Goal: Task Accomplishment & Management: Manage account settings

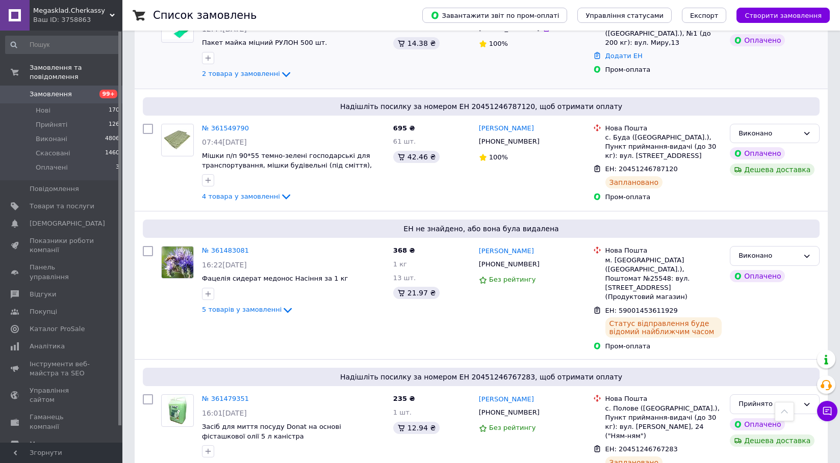
scroll to position [459, 0]
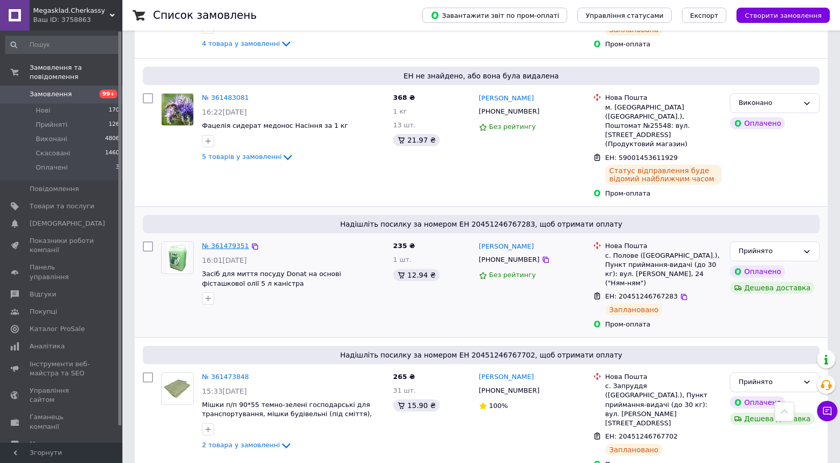
click at [226, 242] on link "№ 361479351" at bounding box center [225, 246] width 47 height 8
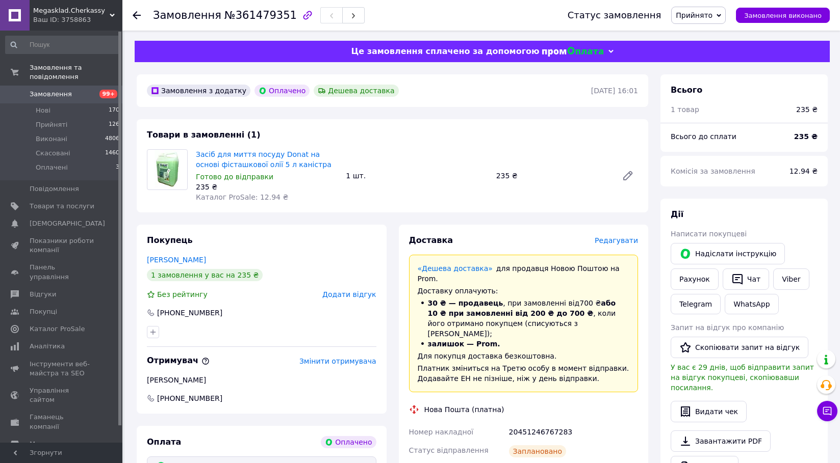
click at [712, 19] on span "Прийнято" at bounding box center [694, 15] width 37 height 8
click at [716, 34] on li "Виконано" at bounding box center [699, 35] width 54 height 15
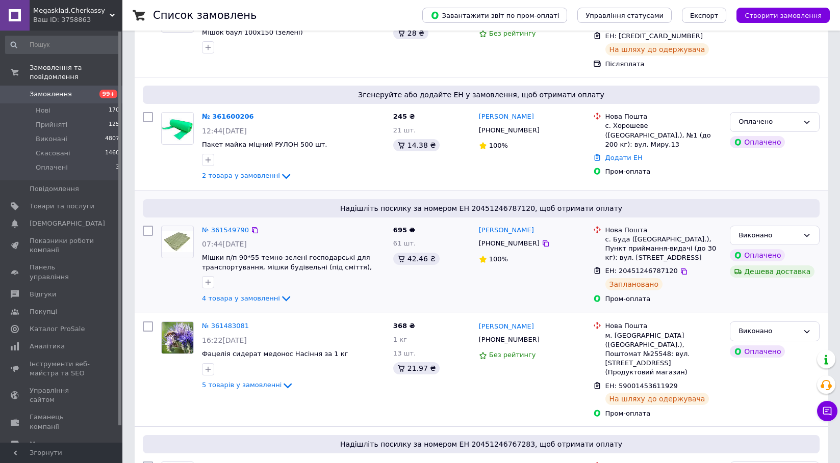
scroll to position [408, 0]
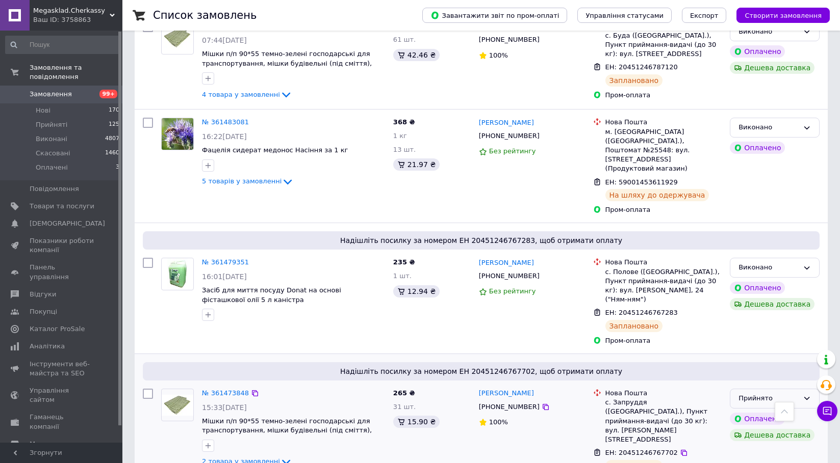
click at [778, 394] on div "Прийнято" at bounding box center [768, 399] width 60 height 11
click at [754, 411] on li "Виконано" at bounding box center [774, 420] width 89 height 19
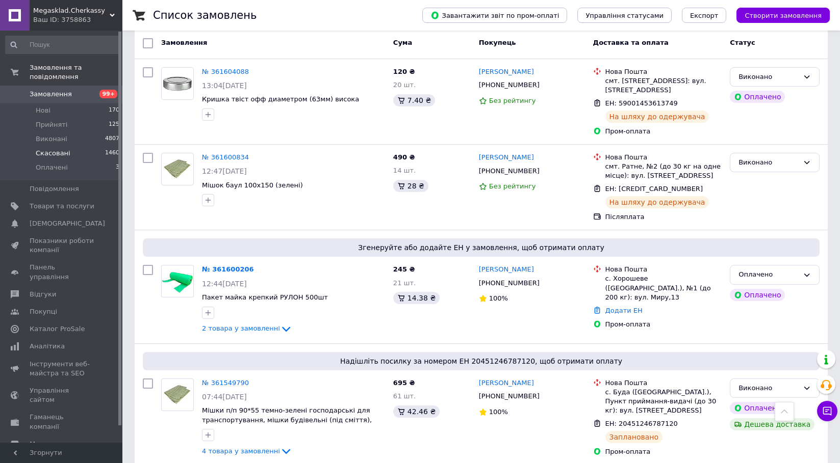
scroll to position [0, 0]
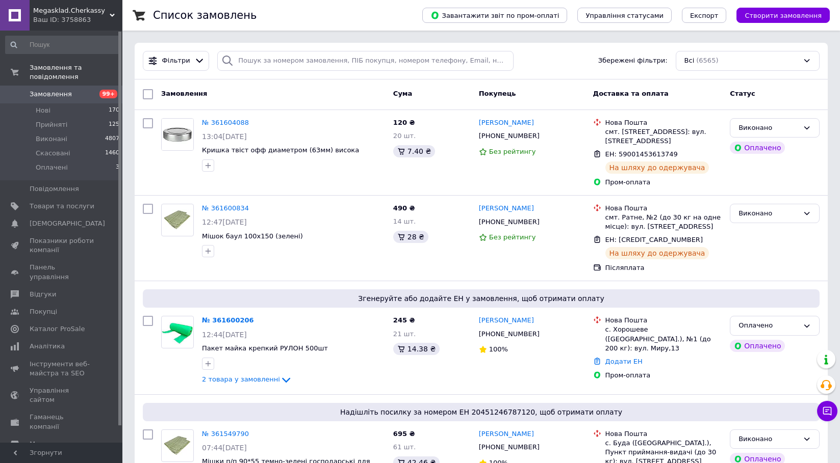
click at [44, 90] on span "Замовлення" at bounding box center [51, 94] width 42 height 9
click at [830, 419] on button "Чат з покупцем 2" at bounding box center [827, 411] width 20 height 20
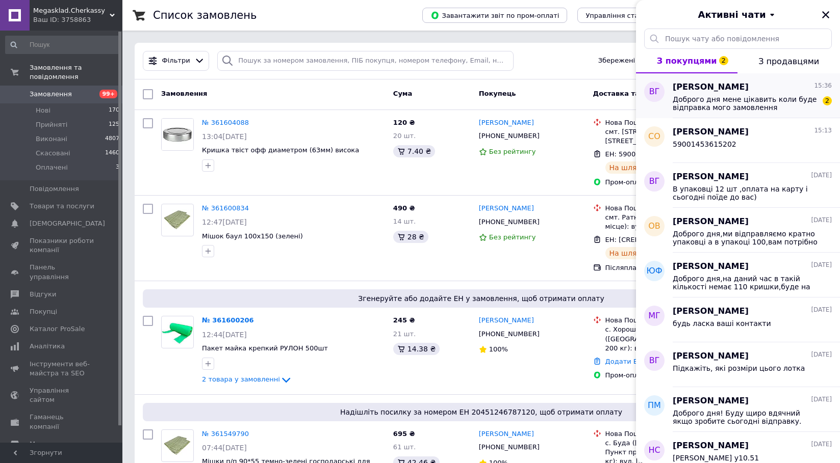
click at [760, 104] on span "Доброго дня мене цікавить коли буде відправка мого замовлення" at bounding box center [745, 103] width 145 height 16
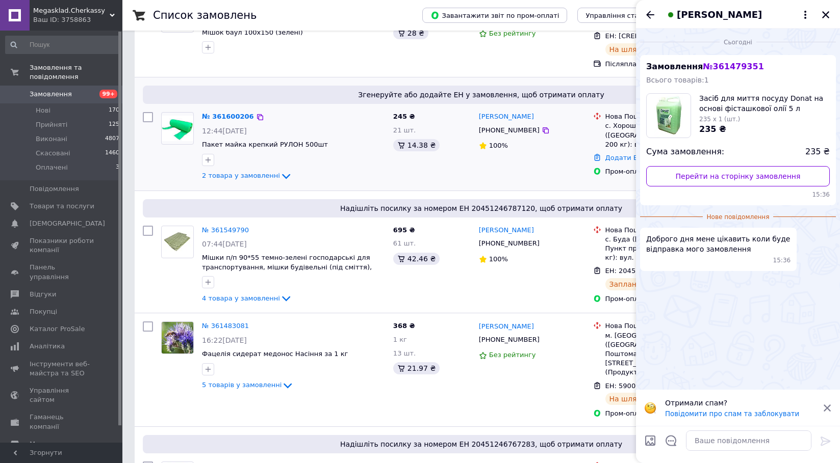
scroll to position [357, 0]
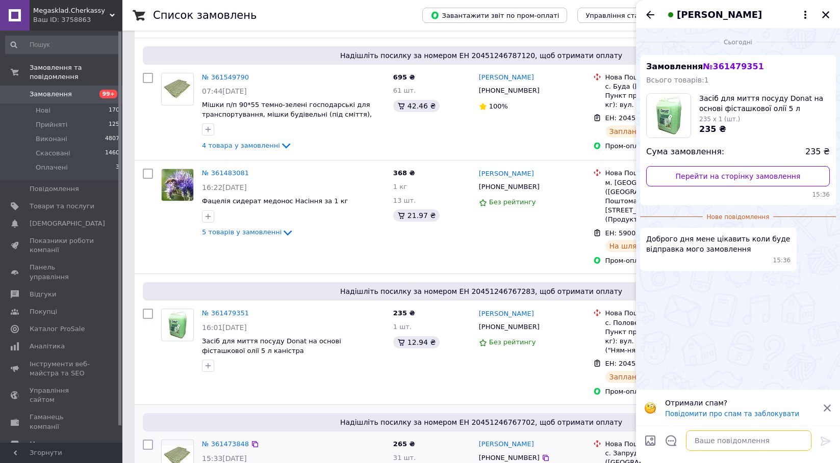
click at [791, 441] on textarea at bounding box center [748, 441] width 125 height 20
type textarea "доброго дня,він вже до вас поїхав"
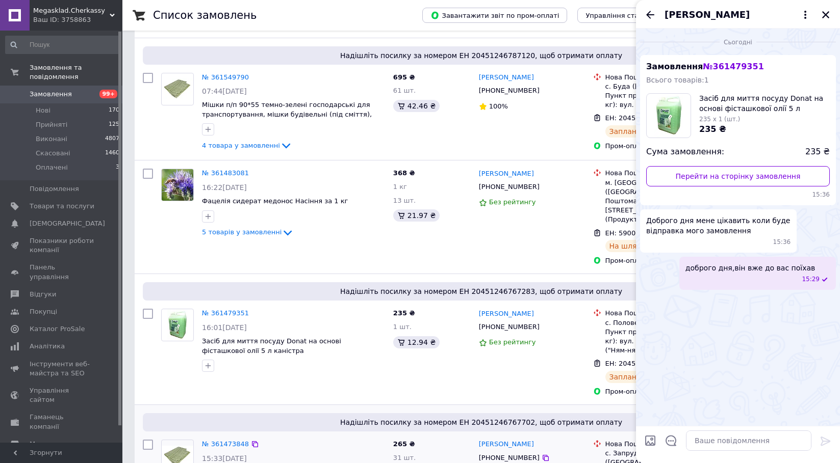
click at [656, 15] on div "[PERSON_NAME]" at bounding box center [738, 14] width 204 height 29
click at [650, 16] on icon "Назад" at bounding box center [650, 15] width 12 height 12
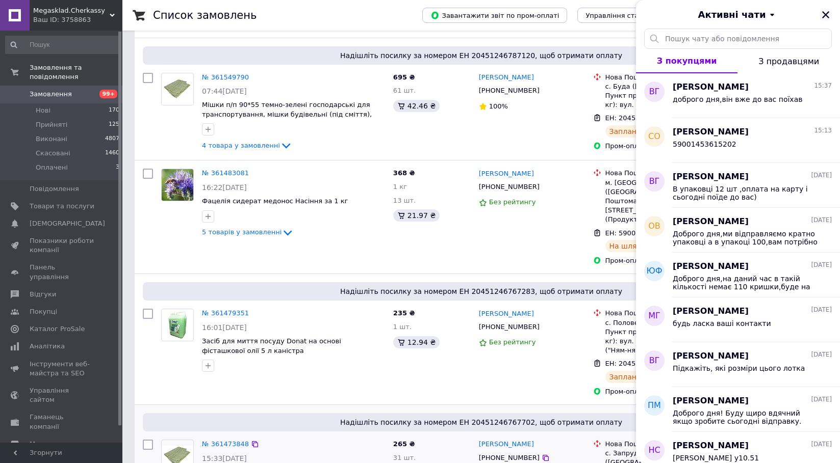
click at [825, 15] on icon "Закрити" at bounding box center [825, 14] width 9 height 9
